Goal: Task Accomplishment & Management: Manage account settings

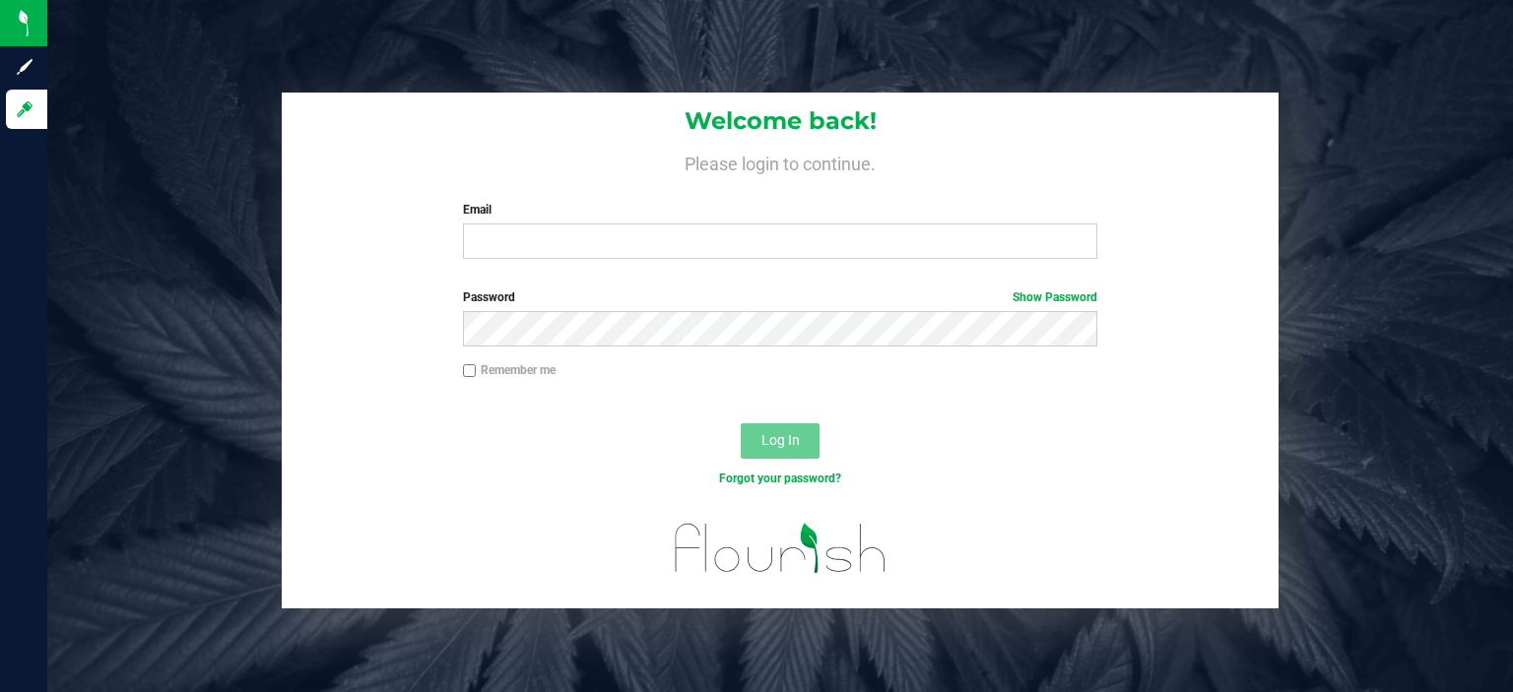
click at [563, 213] on label "Email" at bounding box center [780, 210] width 635 height 18
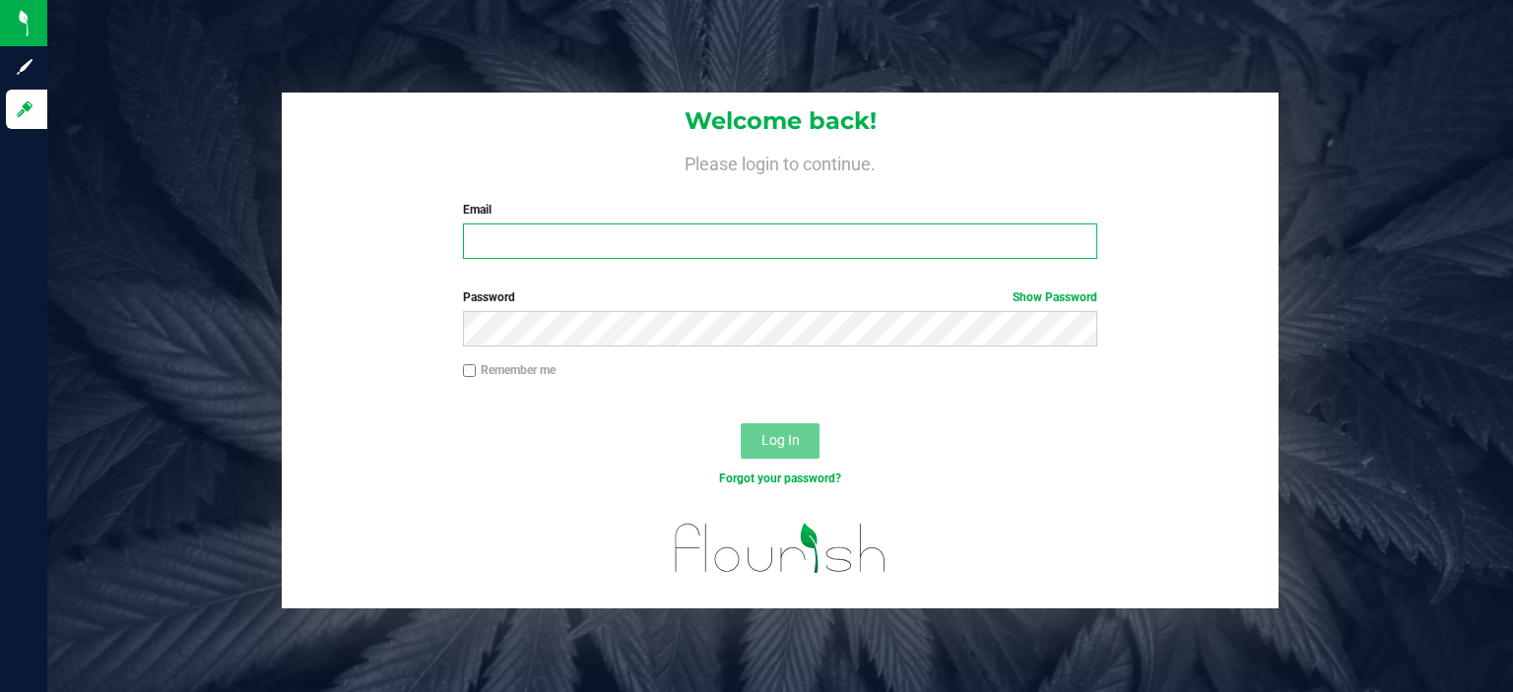
click at [563, 224] on input "Email" at bounding box center [780, 241] width 635 height 35
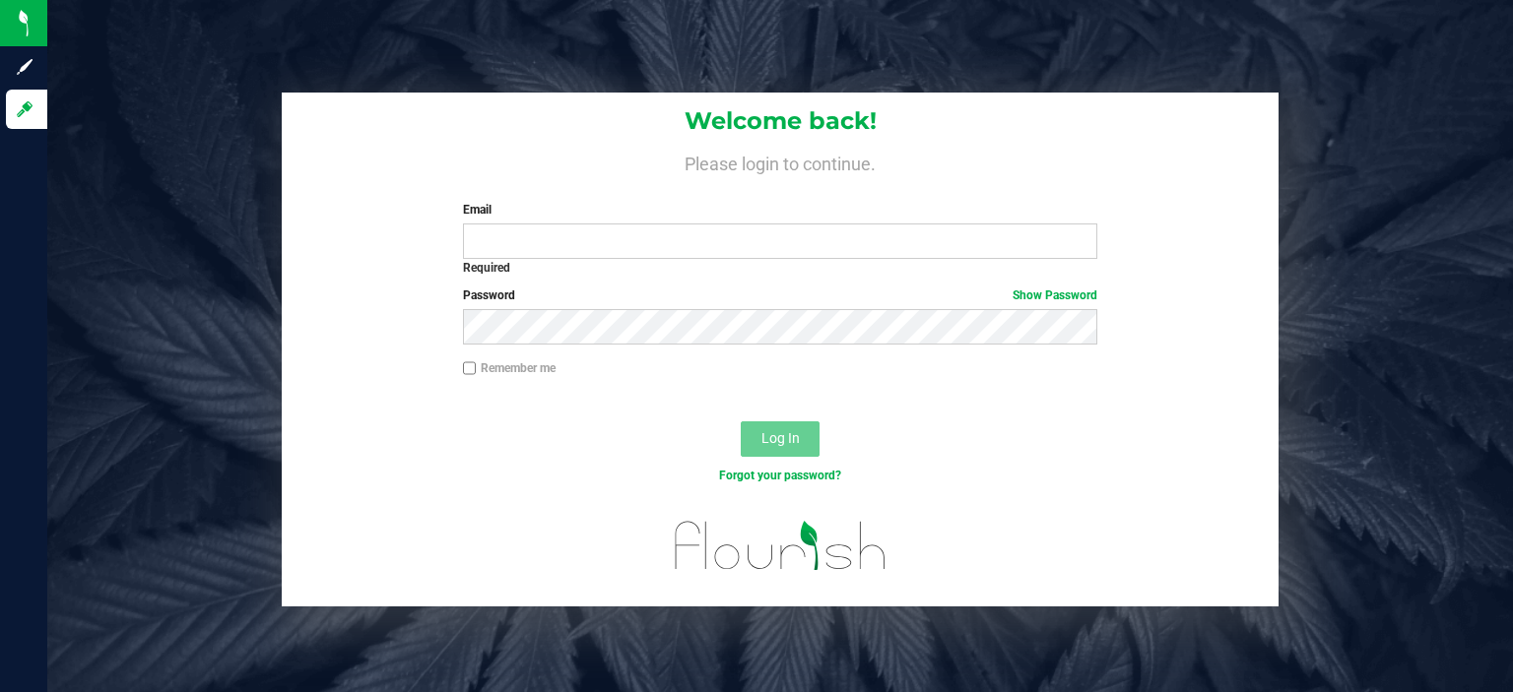
click at [205, 177] on div "Welcome back! Please login to continue. Email Required Please format your email…" at bounding box center [779, 350] width 1495 height 514
click at [177, 599] on div "Welcome back! Please login to continue. Email Required Please format your email…" at bounding box center [779, 350] width 1495 height 514
click at [1249, 315] on div "Password Show Password" at bounding box center [780, 323] width 997 height 73
click at [1489, 282] on div "Welcome back! Please login to continue. Email Required Please format your email…" at bounding box center [779, 350] width 1495 height 514
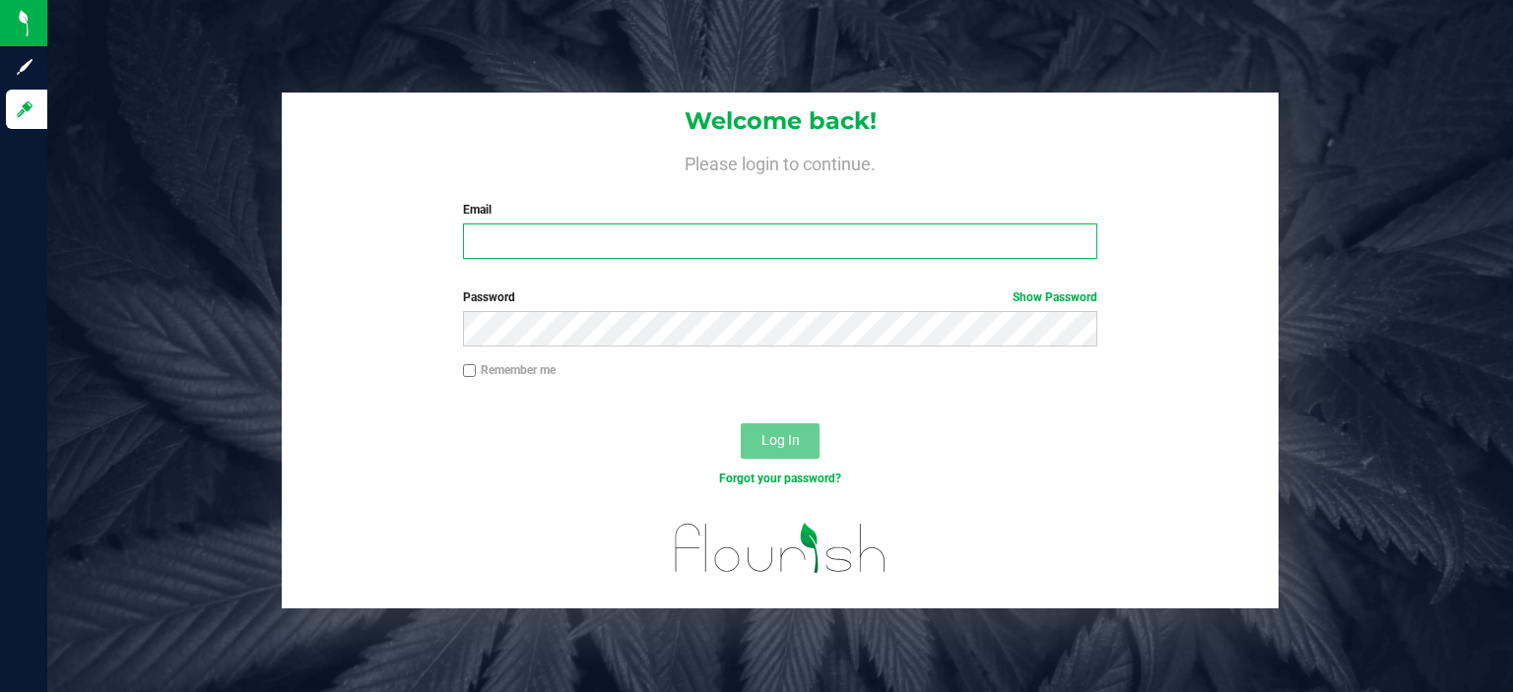
click at [662, 238] on input "Email" at bounding box center [780, 241] width 635 height 35
type input "[EMAIL_ADDRESS][DOMAIN_NAME]"
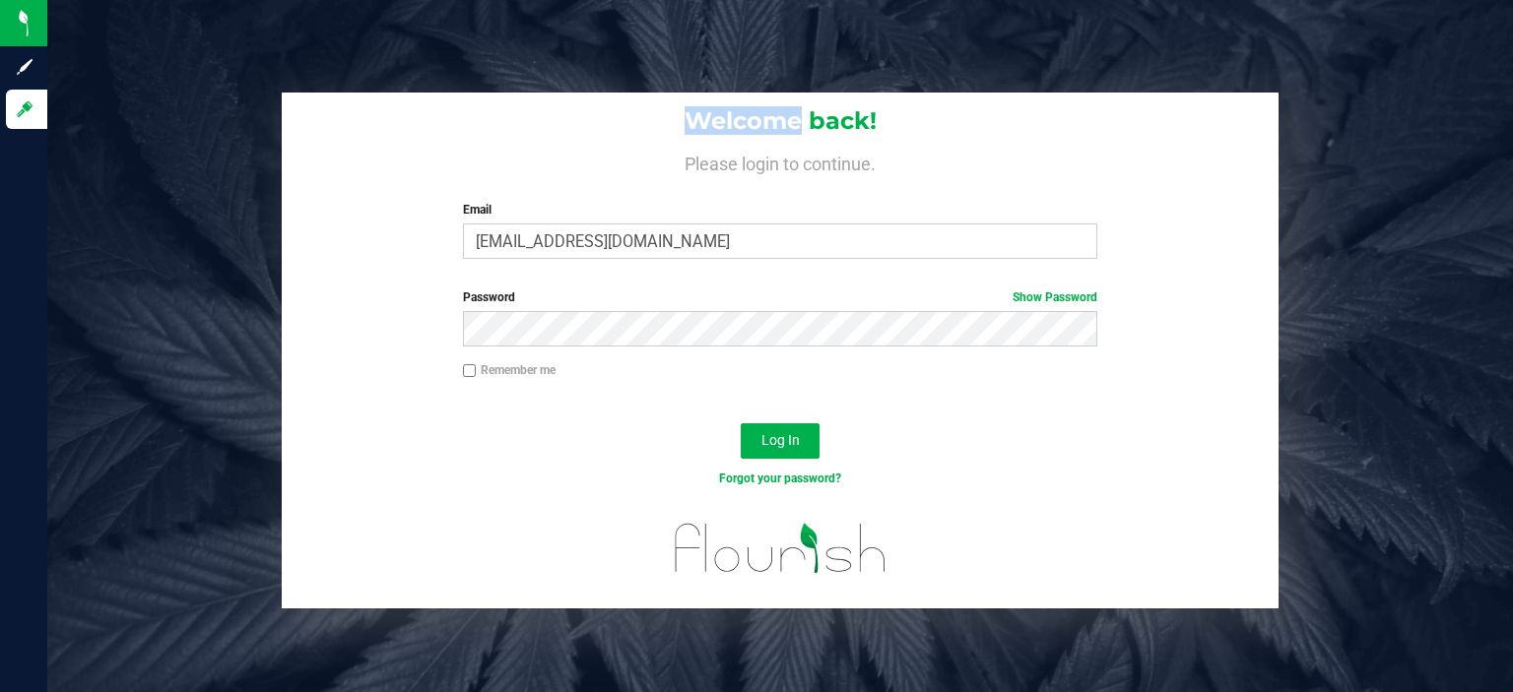
click at [75, 79] on div "Welcome back! Please login to continue. Email jedwards@mountainmedicine.care Re…" at bounding box center [779, 346] width 1465 height 692
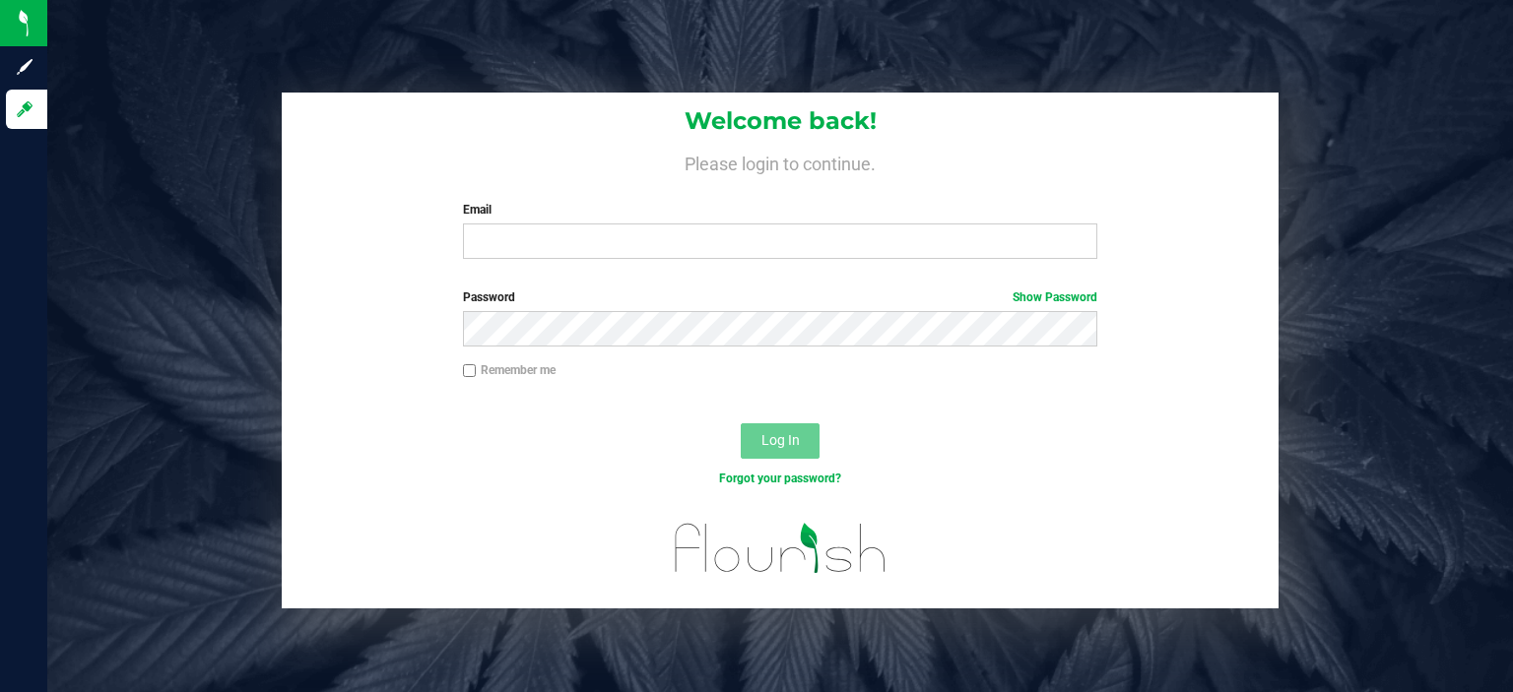
click at [643, 216] on label "Email" at bounding box center [780, 210] width 635 height 18
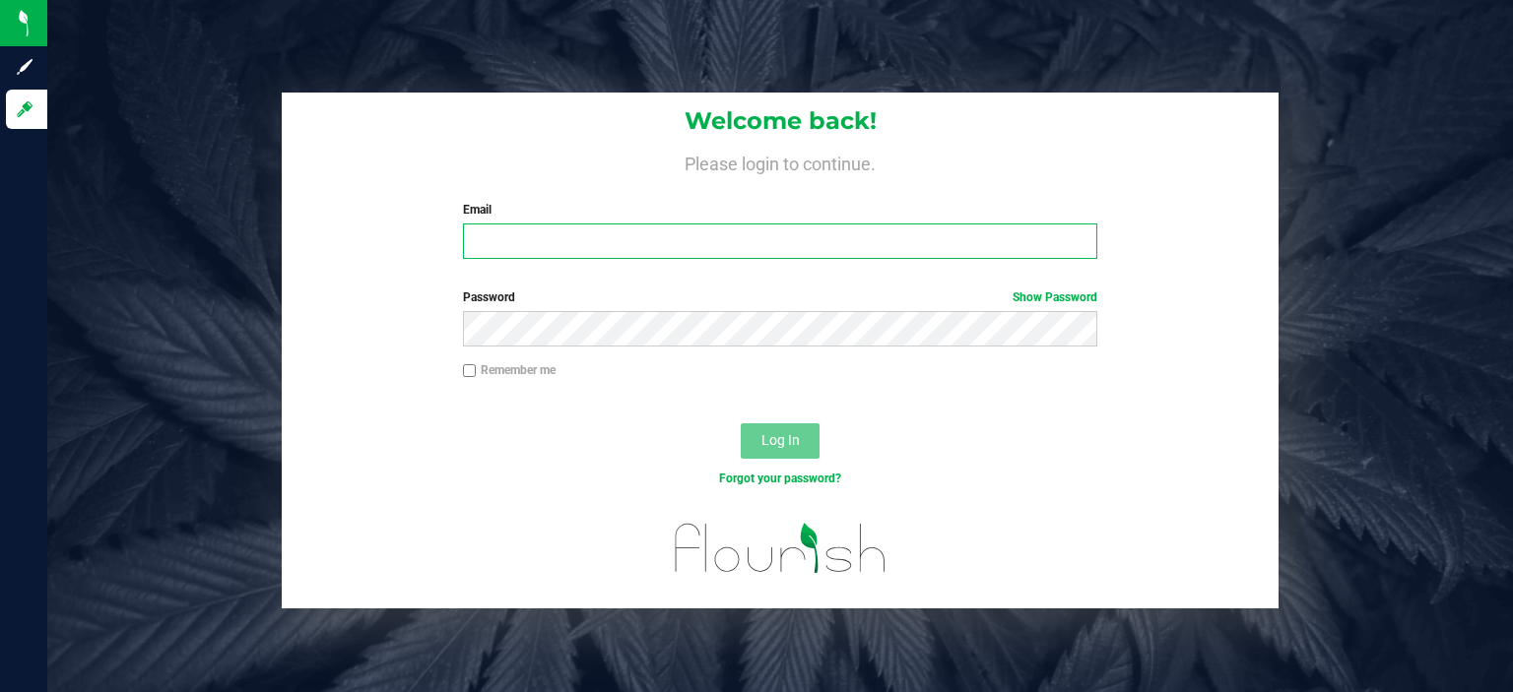
click at [643, 224] on input "Email" at bounding box center [780, 241] width 635 height 35
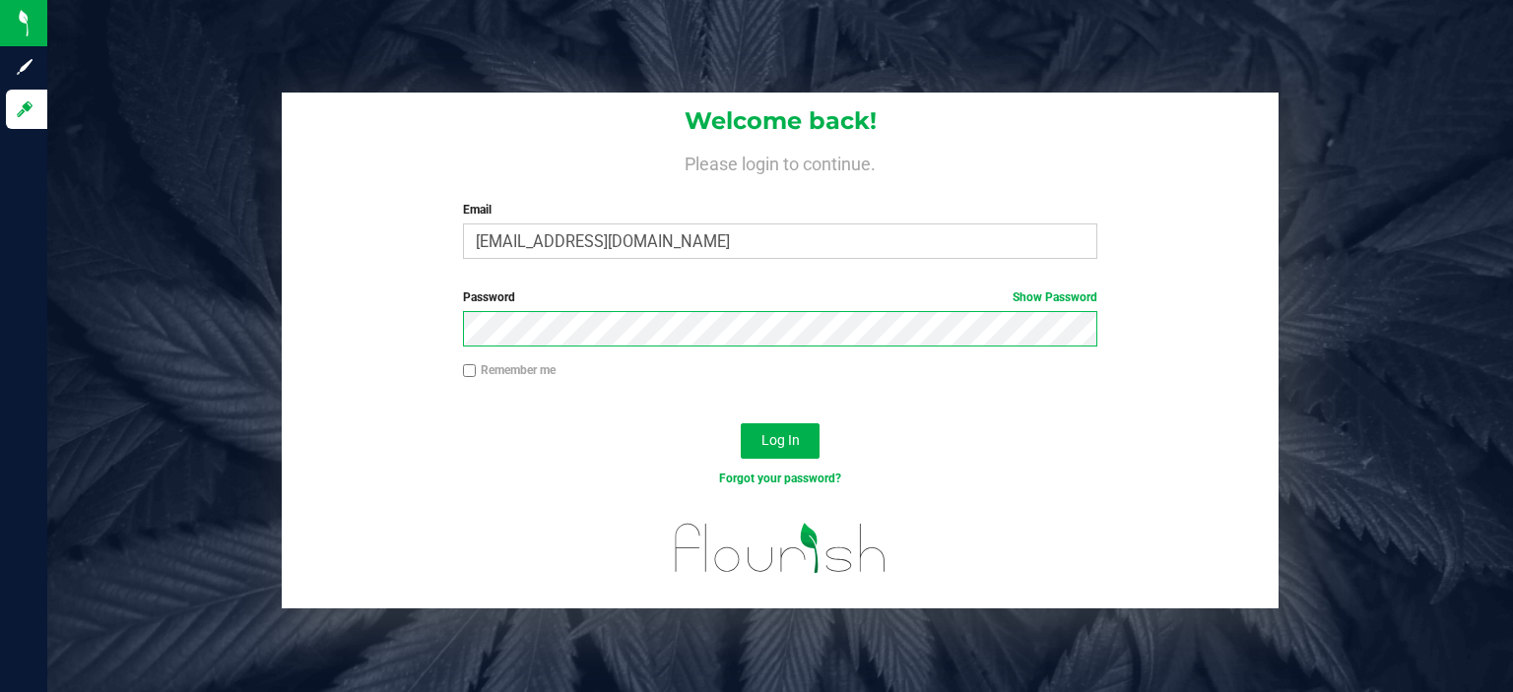
click at [741, 423] on button "Log In" at bounding box center [780, 440] width 79 height 35
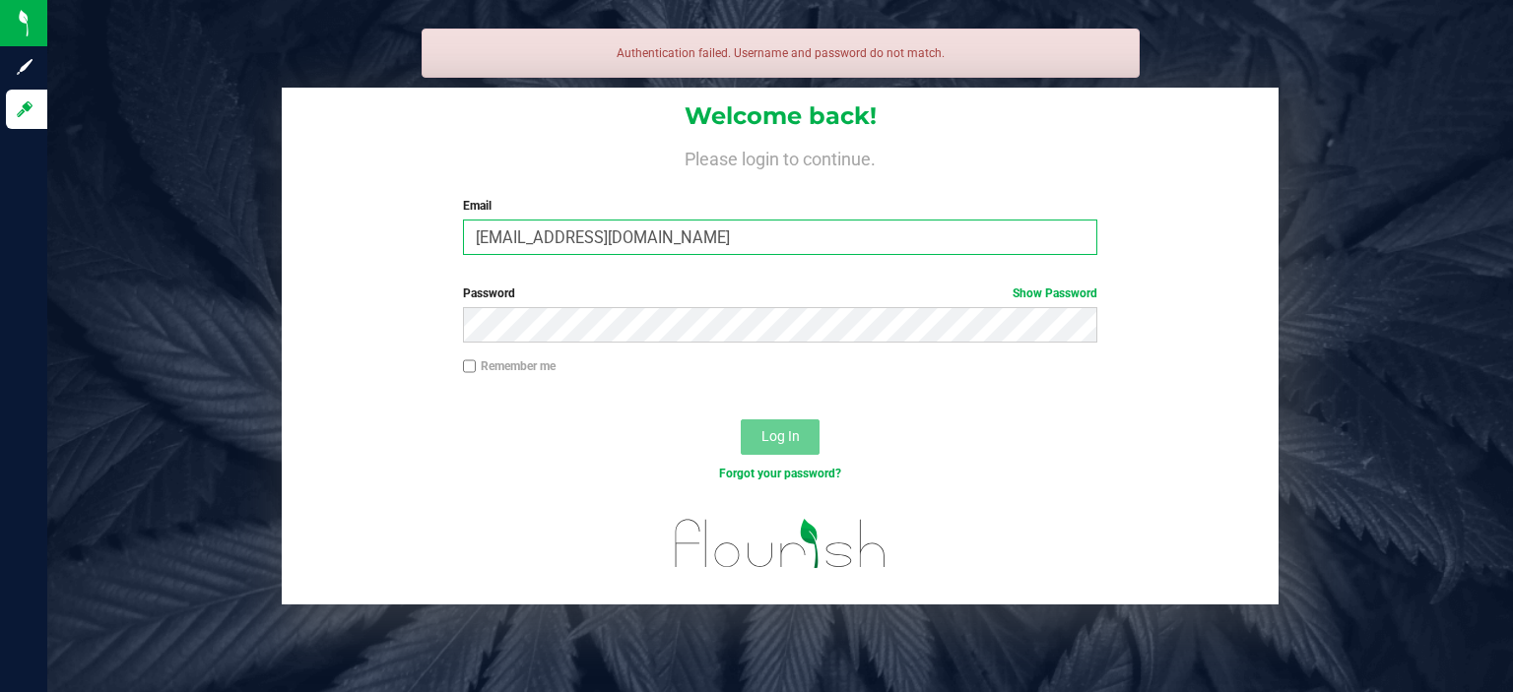
click at [663, 241] on input "[EMAIL_ADDRESS][DOMAIN_NAME]" at bounding box center [780, 237] width 635 height 35
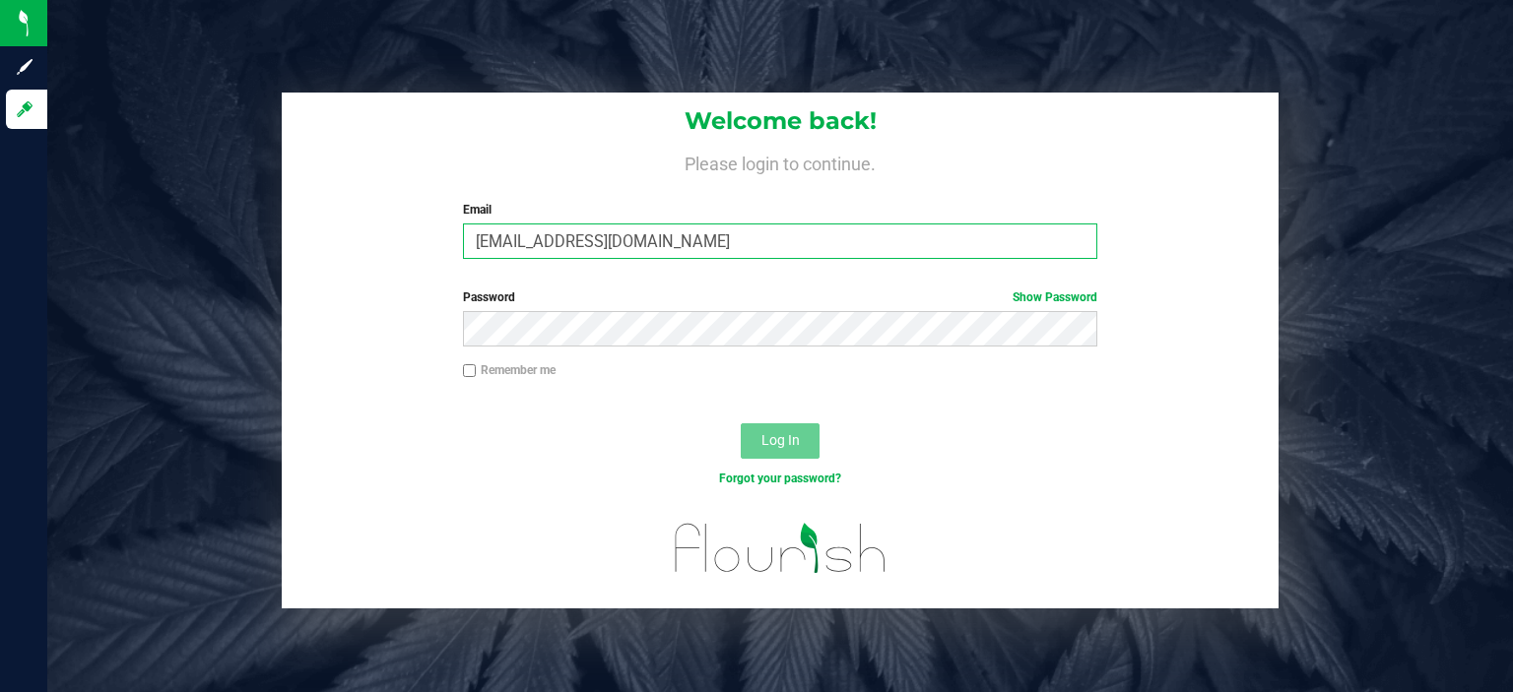
type input "[EMAIL_ADDRESS][DOMAIN_NAME]"
click at [741, 423] on button "Log In" at bounding box center [780, 440] width 79 height 35
